Goal: Transaction & Acquisition: Purchase product/service

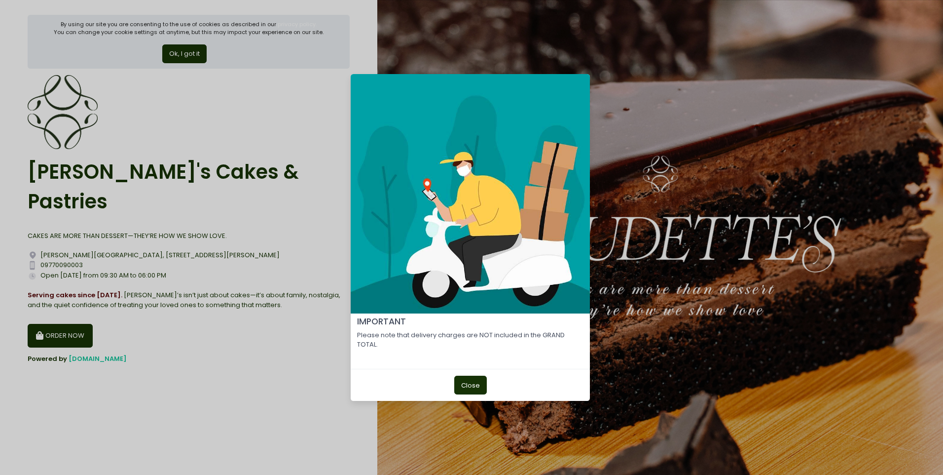
click at [454, 388] on button "Close" at bounding box center [470, 384] width 33 height 19
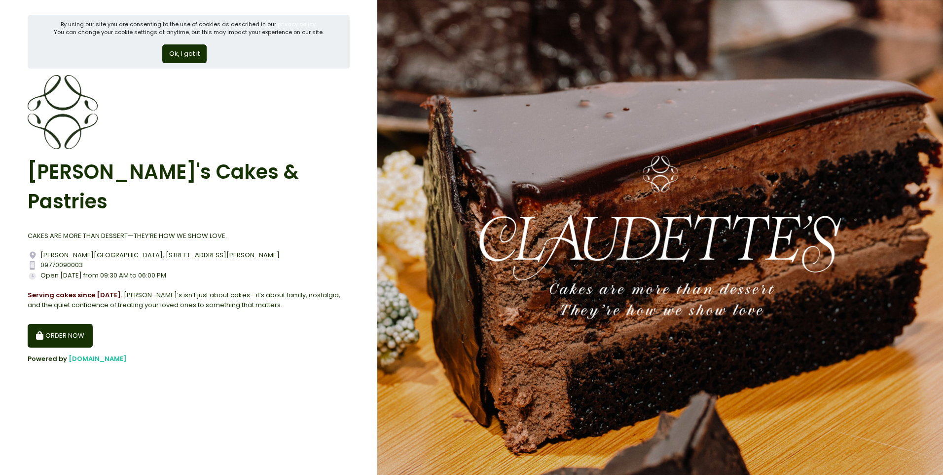
click at [60, 324] on button "ORDER NOW" at bounding box center [60, 336] width 65 height 24
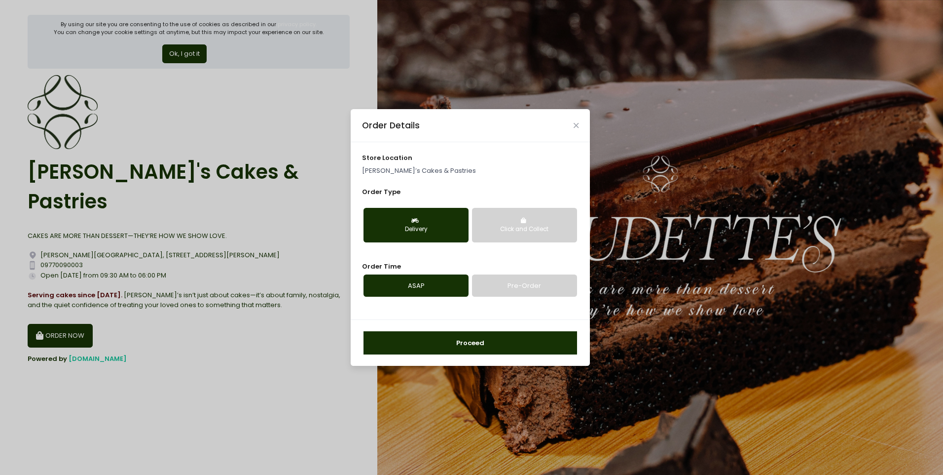
click at [426, 226] on div "Delivery" at bounding box center [415, 229] width 91 height 9
click at [414, 227] on div "Delivery" at bounding box center [415, 229] width 91 height 9
click at [411, 169] on p "[PERSON_NAME]’s Cakes & Pastries" at bounding box center [470, 171] width 217 height 10
click at [431, 169] on p "[PERSON_NAME]’s Cakes & Pastries" at bounding box center [470, 171] width 217 height 10
click at [452, 166] on p "[PERSON_NAME]’s Cakes & Pastries" at bounding box center [470, 171] width 217 height 10
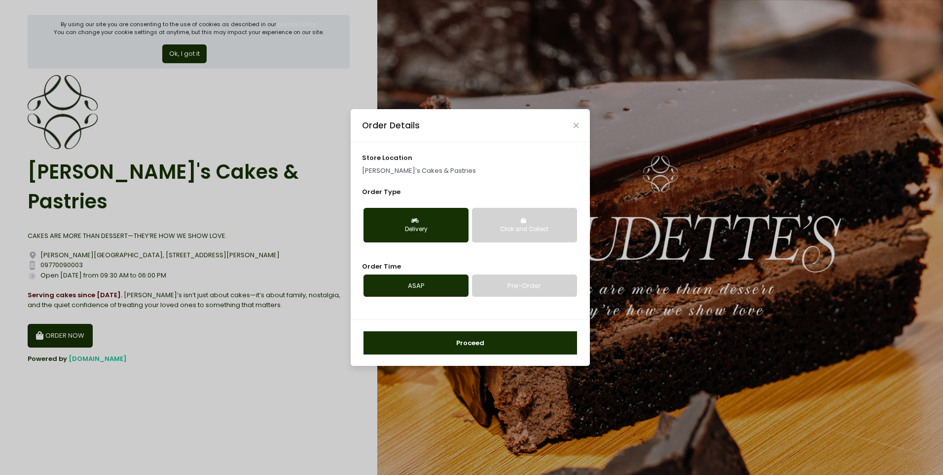
click at [445, 330] on div "Proceed" at bounding box center [470, 342] width 239 height 46
click at [450, 341] on button "Proceed" at bounding box center [471, 343] width 214 height 24
